Goal: Transaction & Acquisition: Purchase product/service

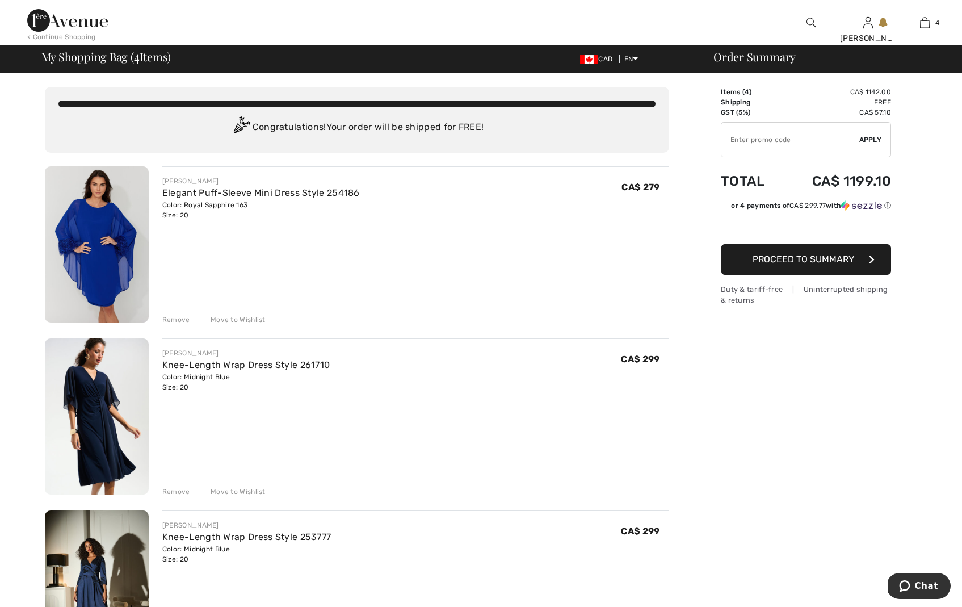
click at [807, 260] on span "Proceed to Summary" at bounding box center [804, 259] width 102 height 11
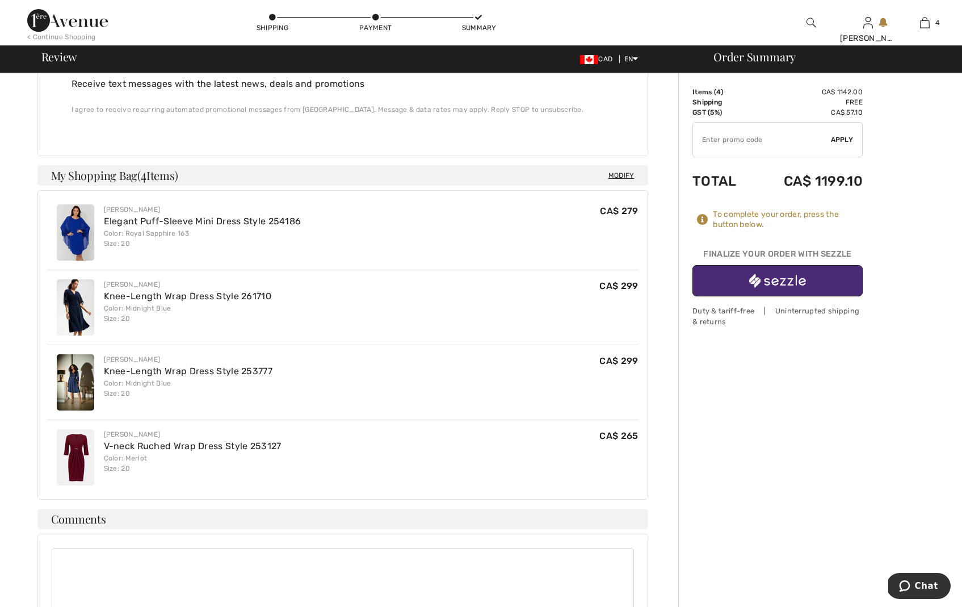
scroll to position [478, 0]
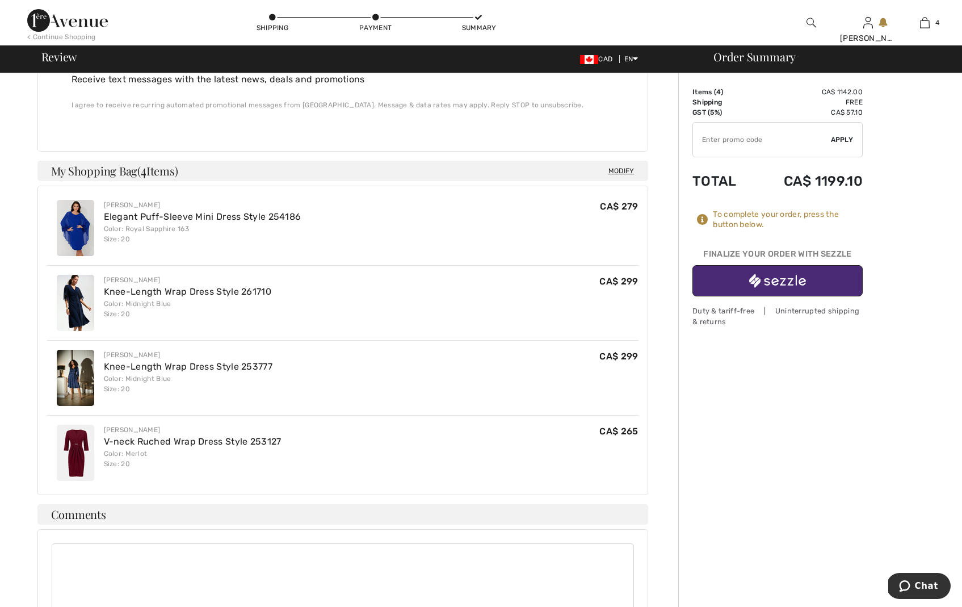
click at [321, 206] on div "Joseph Ribkoff Elegant Puff-Sleeve Mini Dress Style 254186 Color: Royal Sapphir…" at bounding box center [343, 228] width 592 height 74
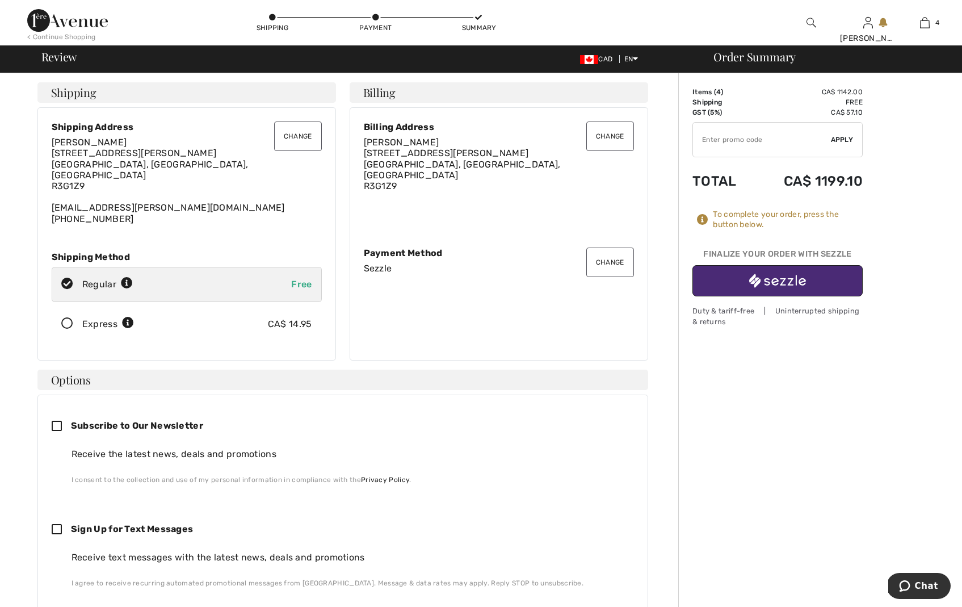
scroll to position [0, 0]
click at [601, 258] on button "Change" at bounding box center [611, 263] width 48 height 30
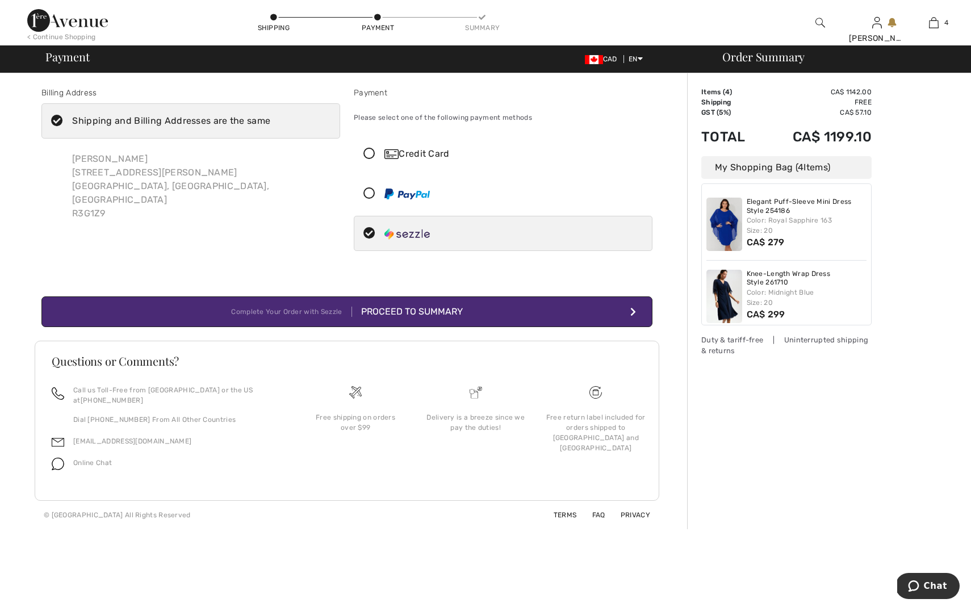
click at [368, 152] on icon at bounding box center [369, 154] width 30 height 12
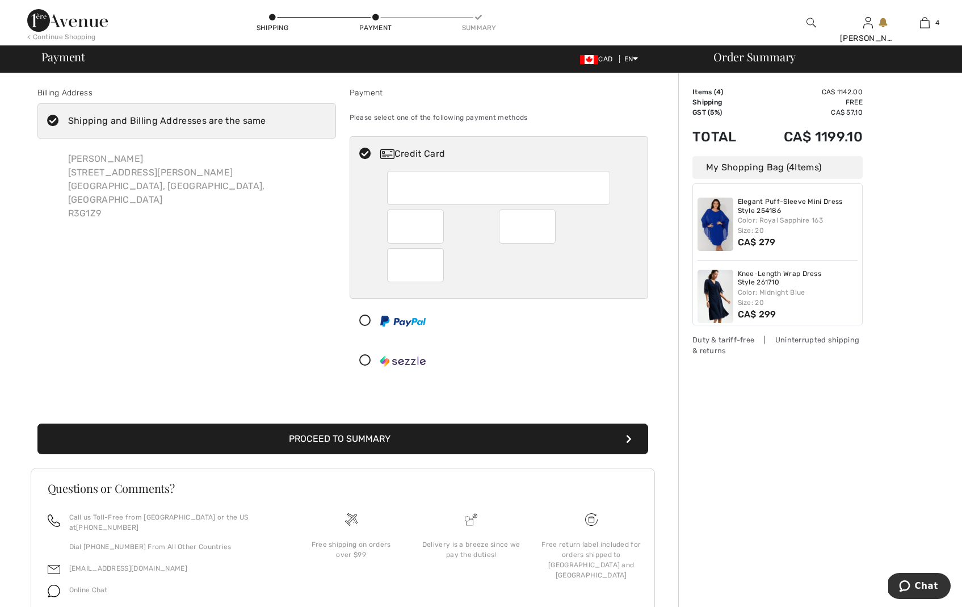
click at [365, 321] on icon at bounding box center [365, 321] width 30 height 12
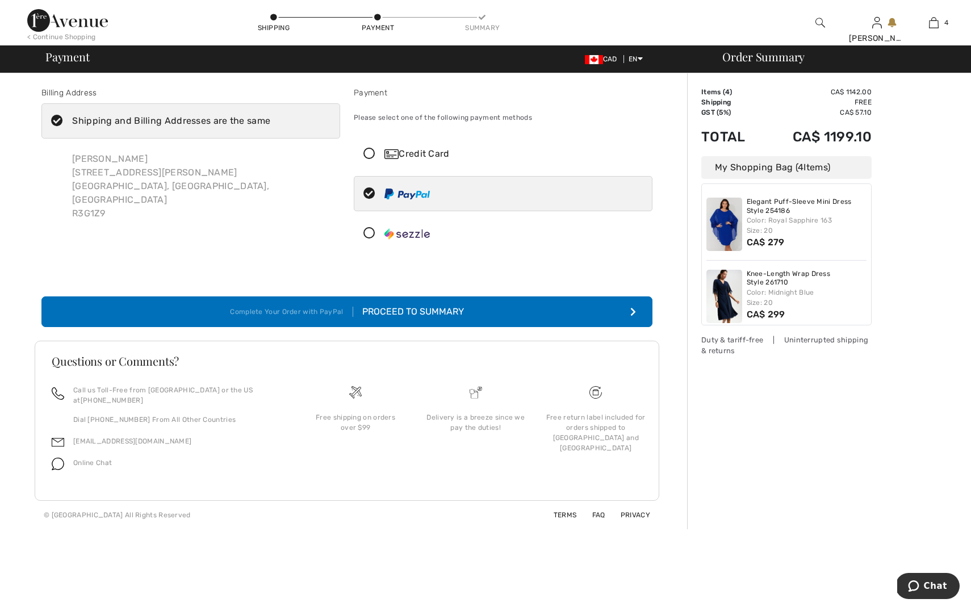
click at [366, 154] on icon at bounding box center [369, 154] width 30 height 12
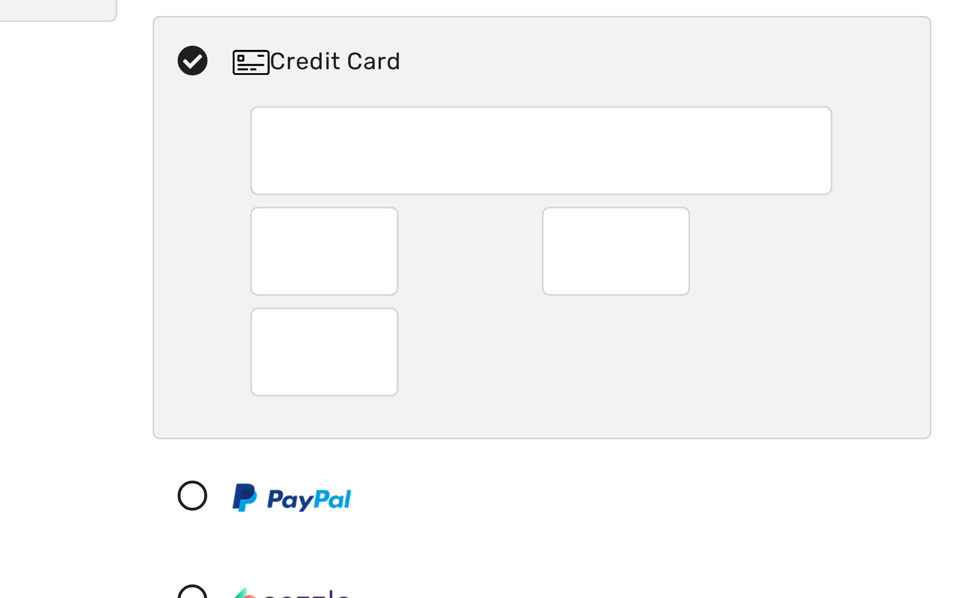
click at [387, 210] on div at bounding box center [443, 227] width 112 height 34
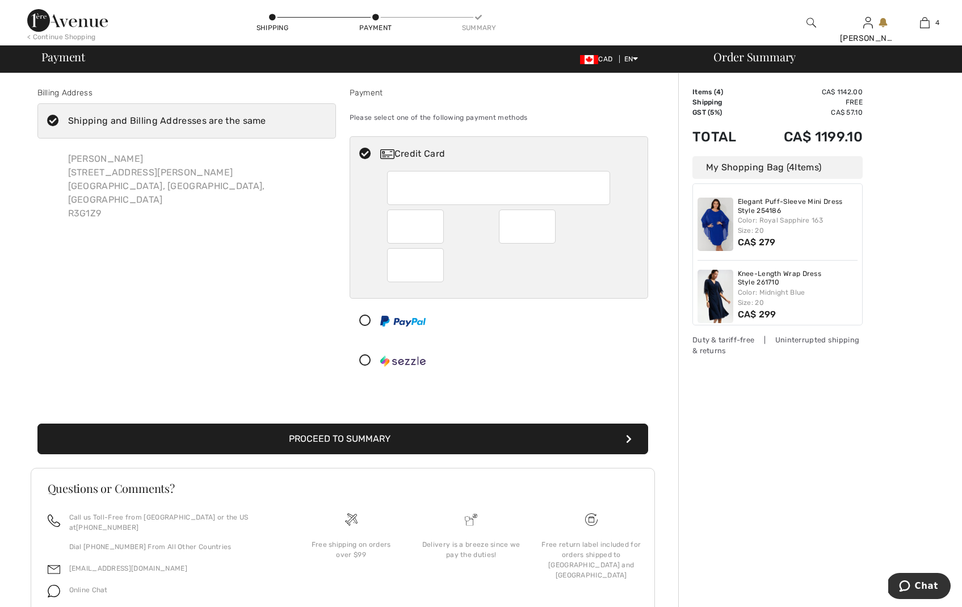
click at [349, 439] on button "Proceed to Summary" at bounding box center [342, 439] width 611 height 31
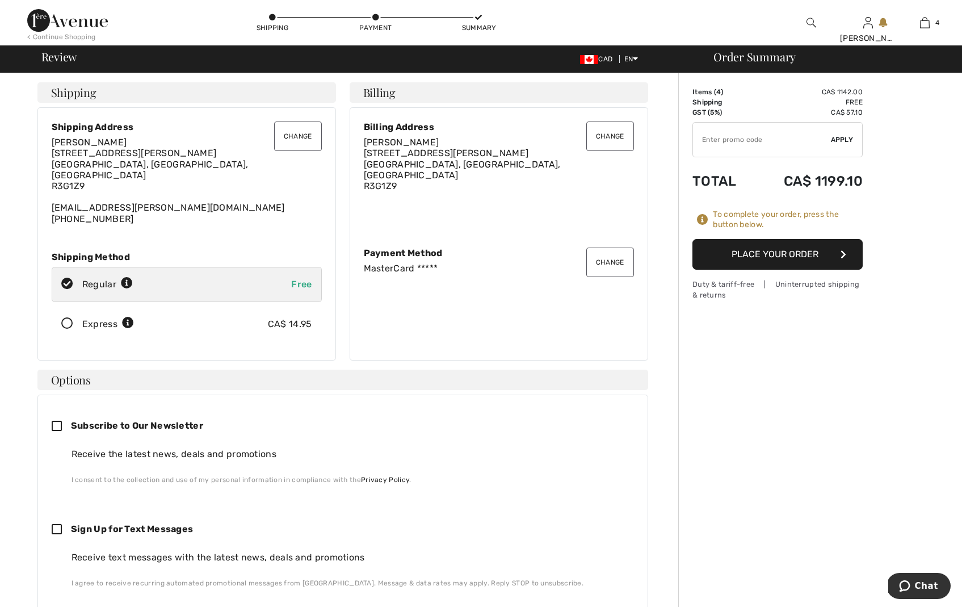
click at [763, 256] on button "Place Your Order" at bounding box center [778, 254] width 170 height 31
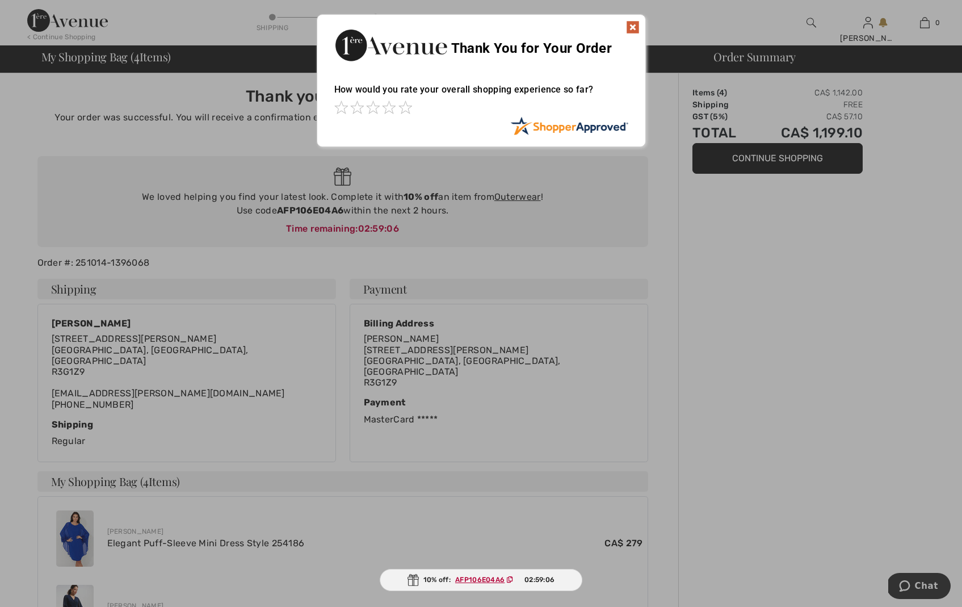
click at [474, 579] on ins "AFP106E04A6" at bounding box center [479, 580] width 49 height 8
click at [466, 581] on ins "AFP106E04A6" at bounding box center [479, 580] width 49 height 8
click at [422, 581] on div "10% off: AFP106E04A6 02:59:04" at bounding box center [481, 580] width 204 height 22
click at [629, 26] on img at bounding box center [633, 27] width 14 height 14
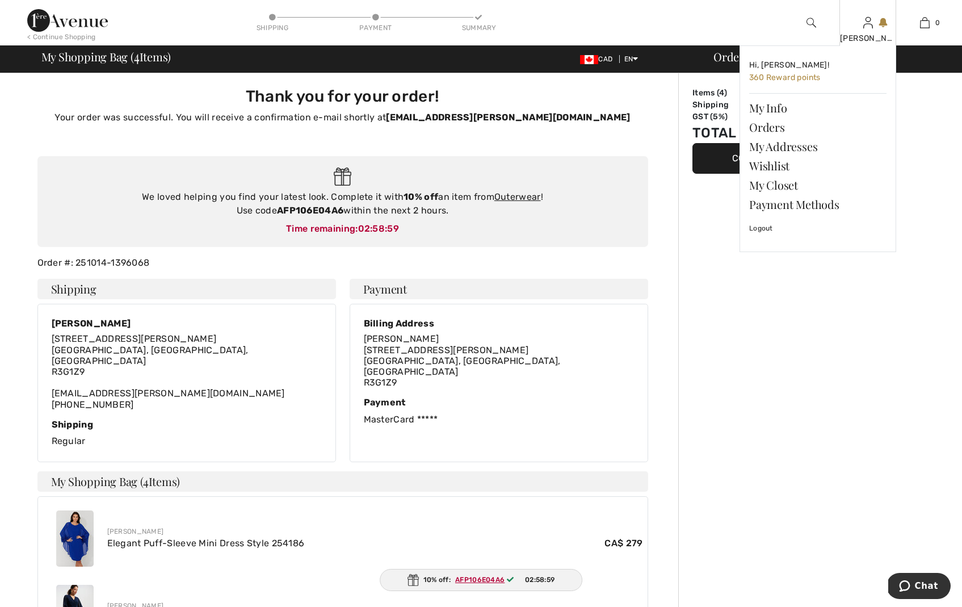
click at [862, 33] on div "[PERSON_NAME]" at bounding box center [868, 38] width 56 height 12
